Goal: Information Seeking & Learning: Find specific fact

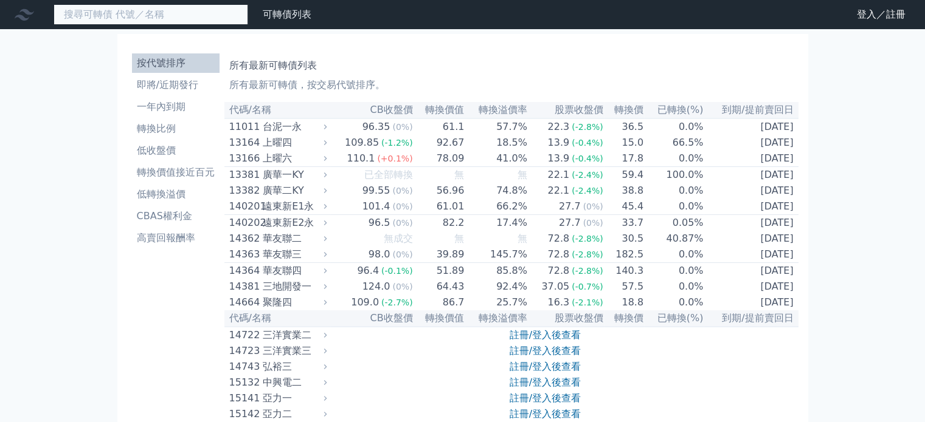
click at [204, 21] on input at bounding box center [150, 14] width 195 height 21
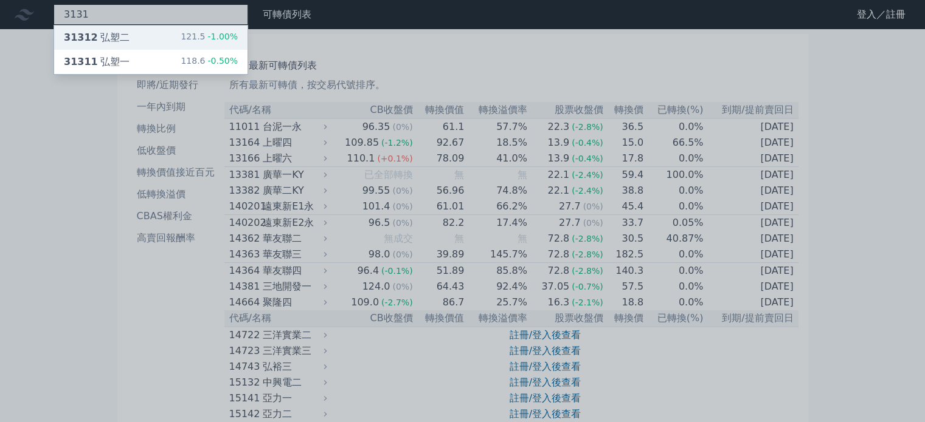
type input "3131"
click at [203, 30] on div "121.5 -1.00%" at bounding box center [209, 37] width 57 height 15
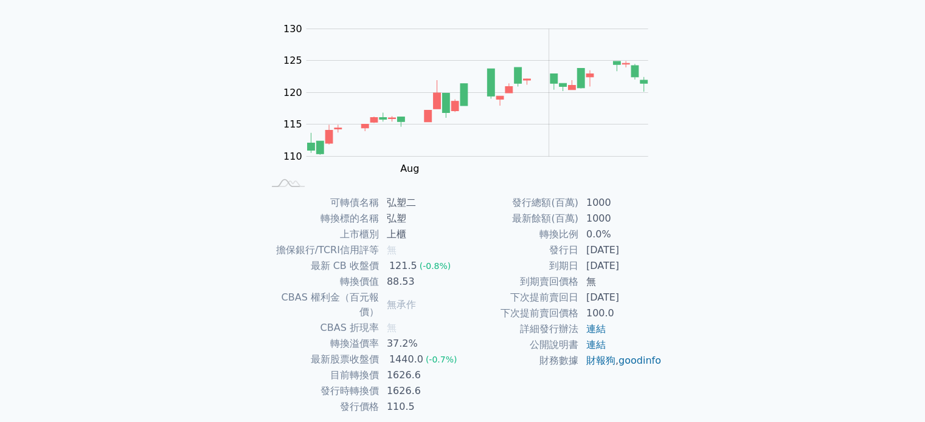
scroll to position [122, 0]
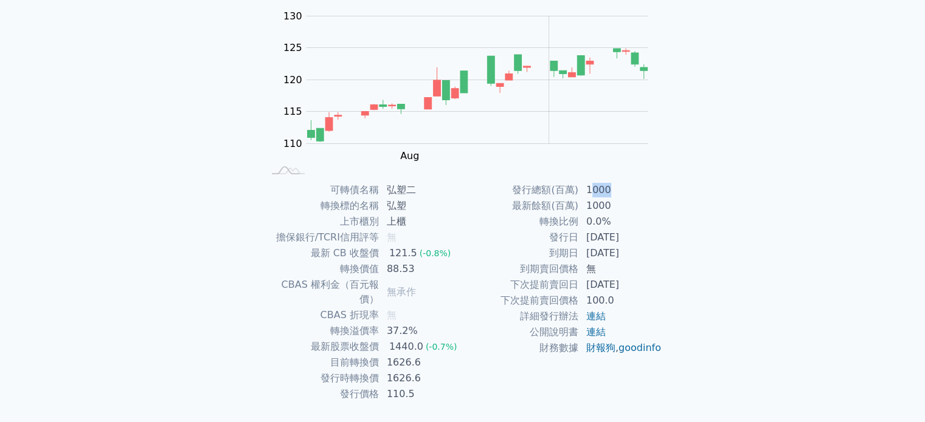
drag, startPoint x: 609, startPoint y: 188, endPoint x: 588, endPoint y: 187, distance: 20.7
click at [588, 187] on td "1000" at bounding box center [620, 190] width 83 height 16
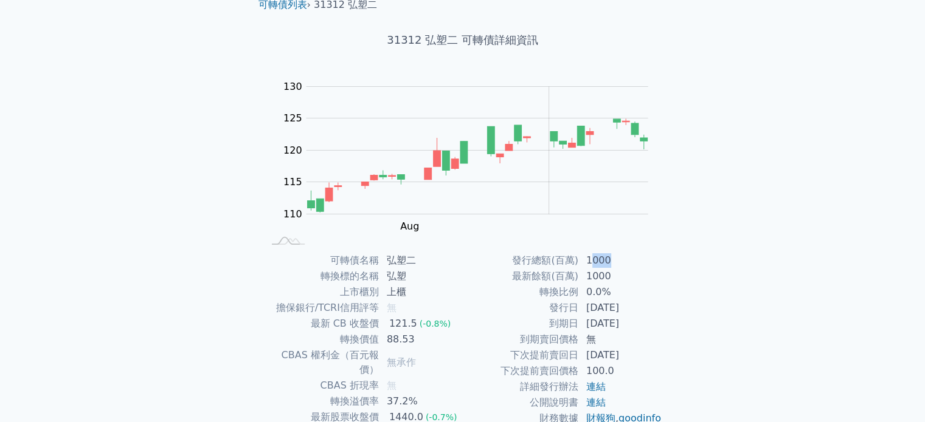
scroll to position [0, 0]
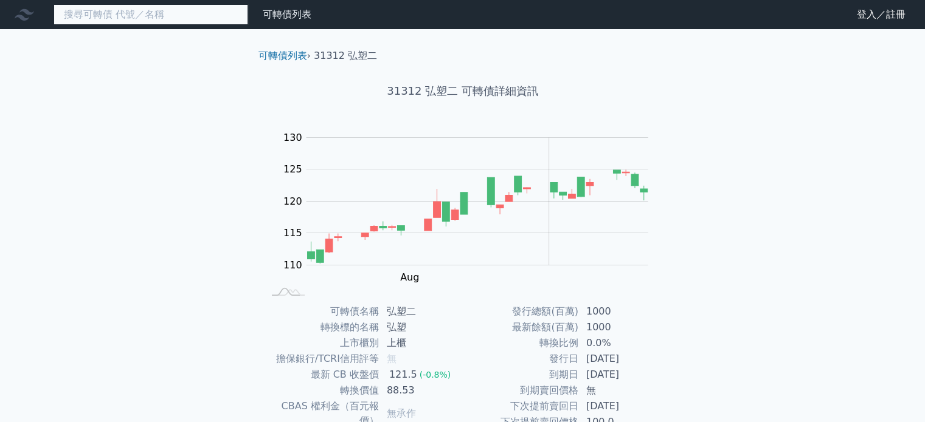
click at [170, 18] on input at bounding box center [150, 14] width 195 height 21
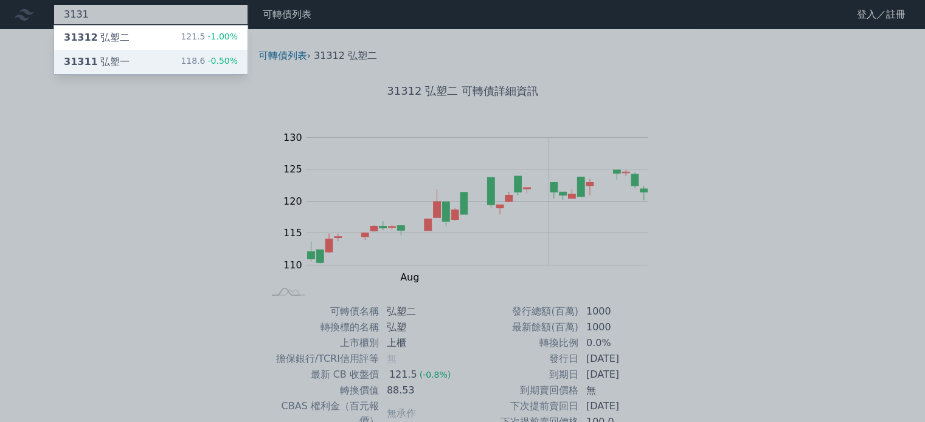
type input "3131"
click at [178, 55] on div "31311 弘塑一 118.6 -0.50%" at bounding box center [150, 62] width 193 height 24
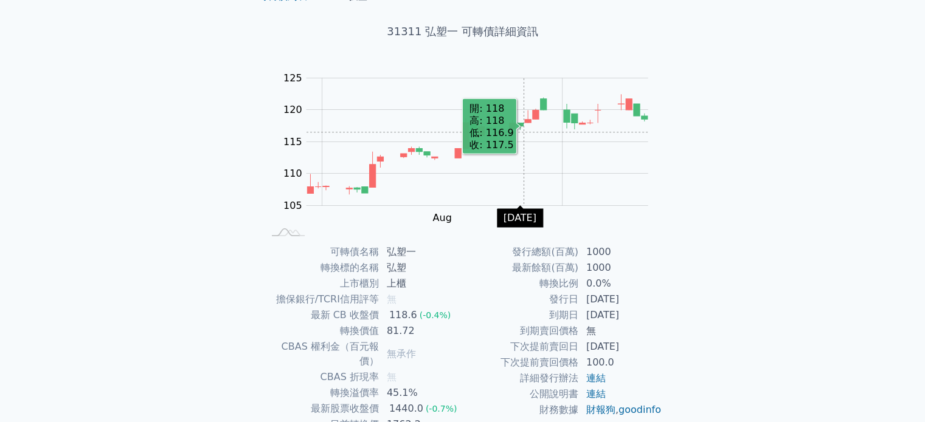
scroll to position [122, 0]
